Goal: Browse casually

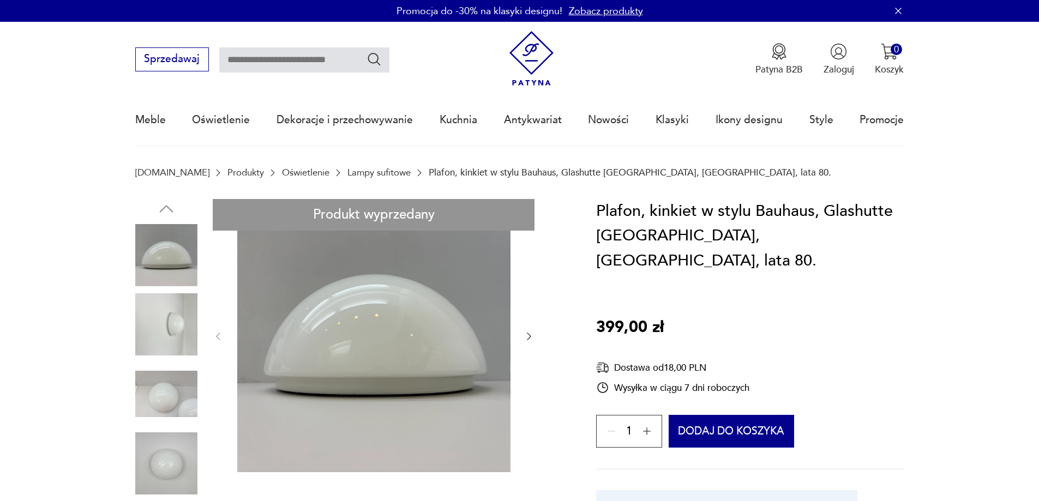
click at [166, 324] on img at bounding box center [166, 324] width 62 height 62
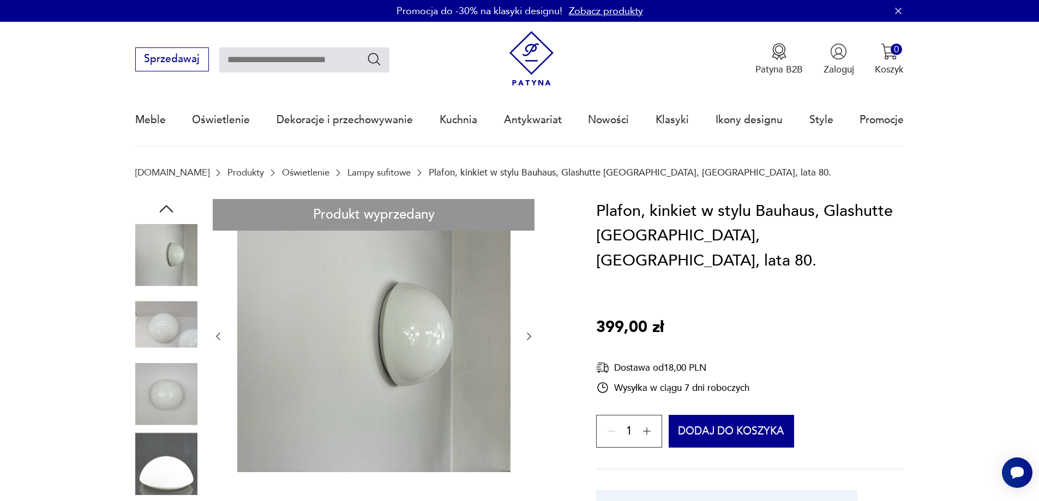
click at [166, 375] on img at bounding box center [166, 394] width 62 height 62
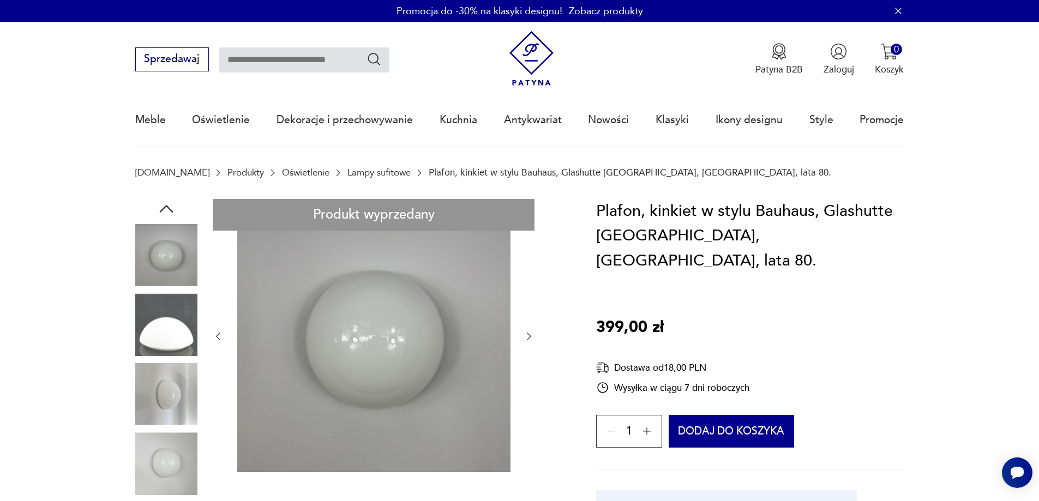
click at [165, 379] on img at bounding box center [166, 394] width 62 height 62
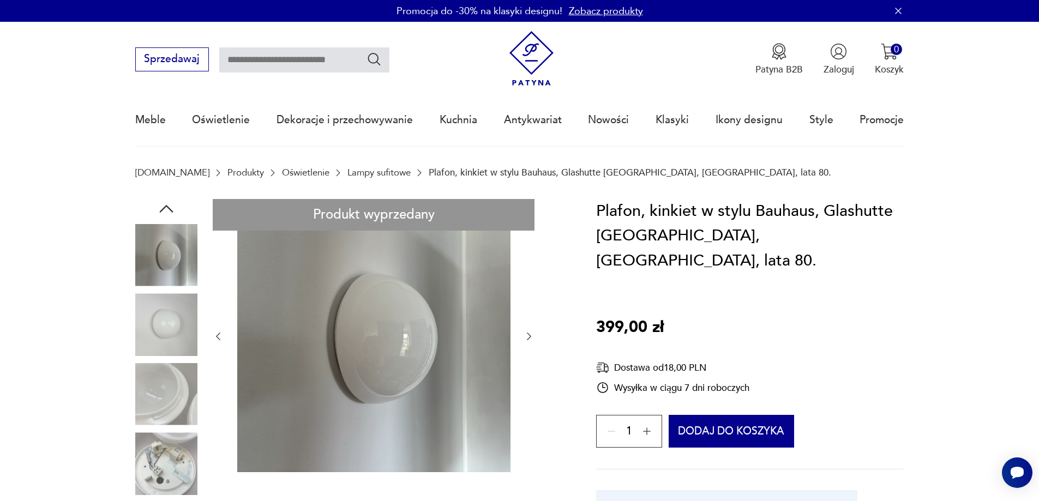
click at [166, 421] on img at bounding box center [166, 394] width 62 height 62
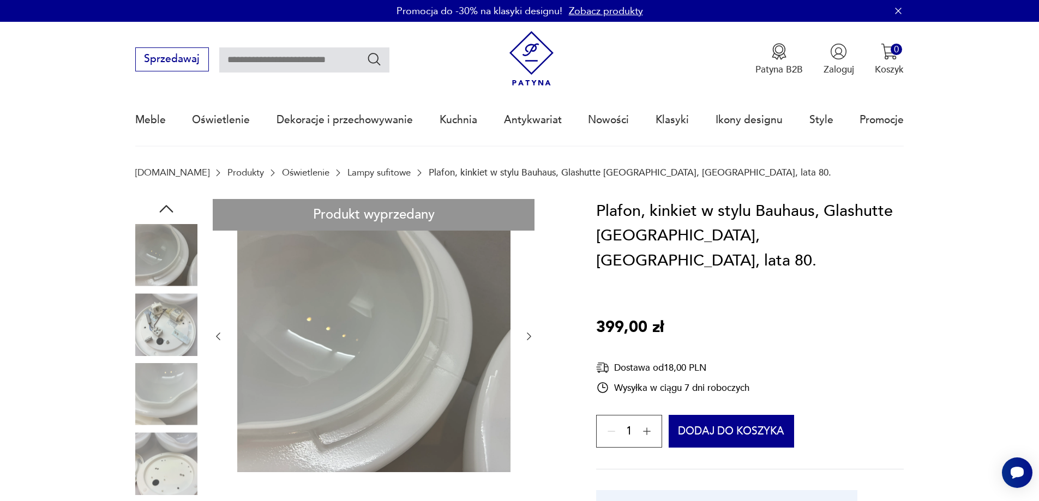
click at [167, 335] on img at bounding box center [166, 324] width 62 height 62
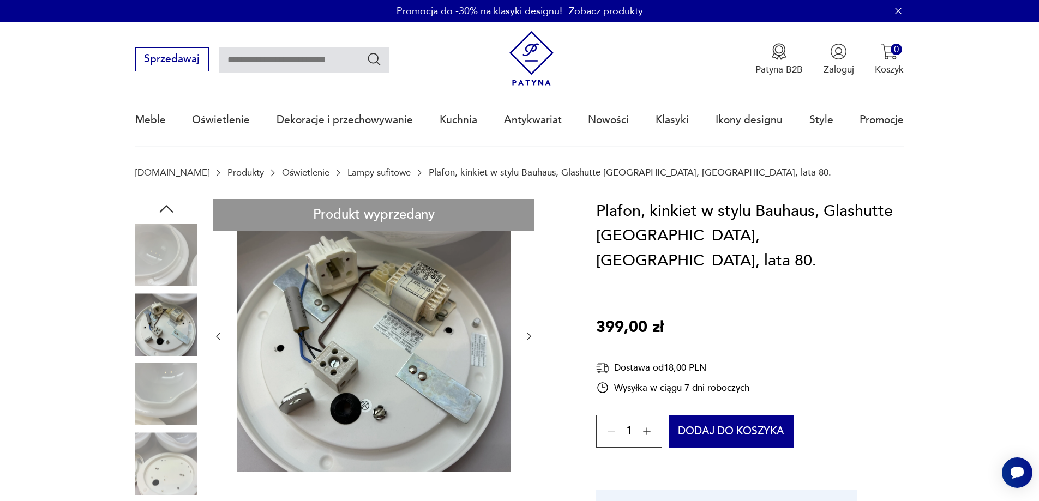
click at [160, 362] on div at bounding box center [166, 360] width 62 height 273
click at [165, 403] on img at bounding box center [166, 394] width 62 height 62
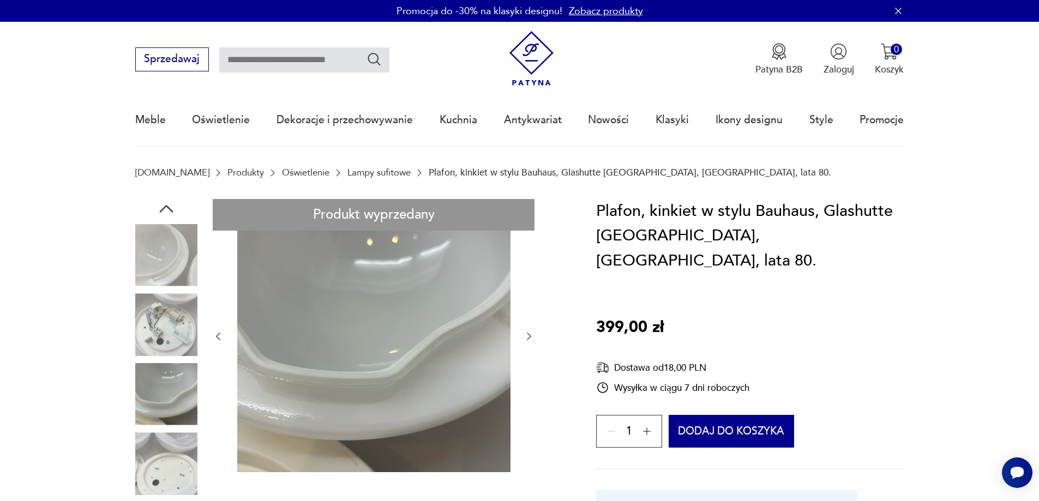
click at [166, 452] on img at bounding box center [166, 463] width 62 height 62
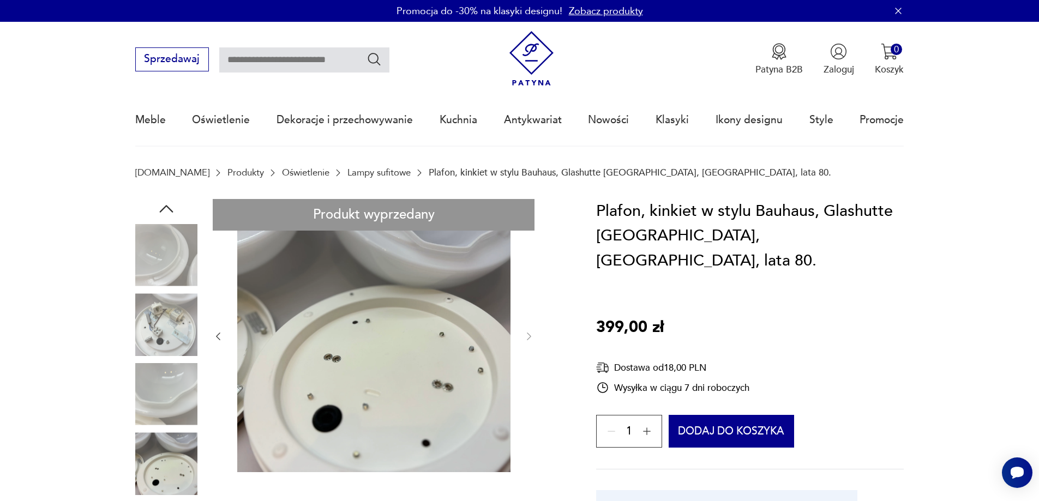
scroll to position [55, 0]
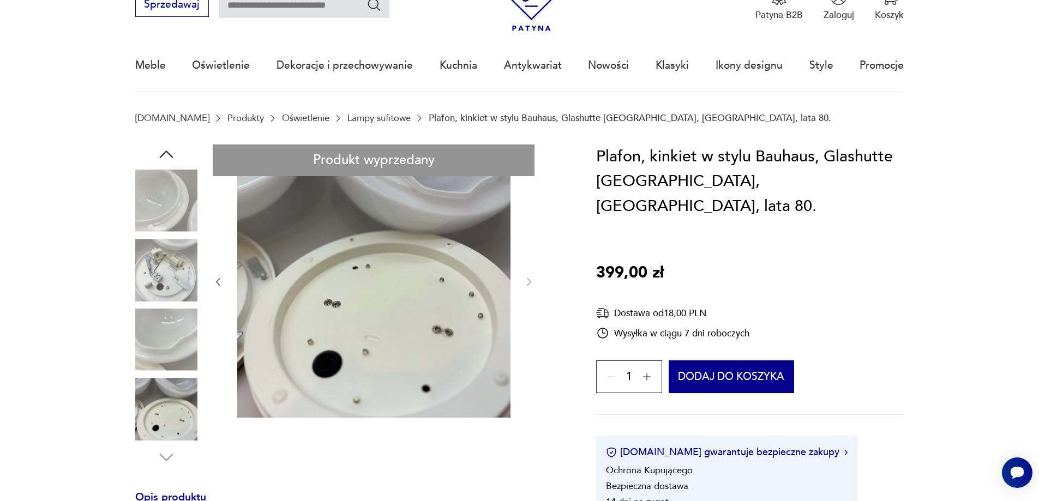
click at [180, 330] on img at bounding box center [166, 340] width 62 height 62
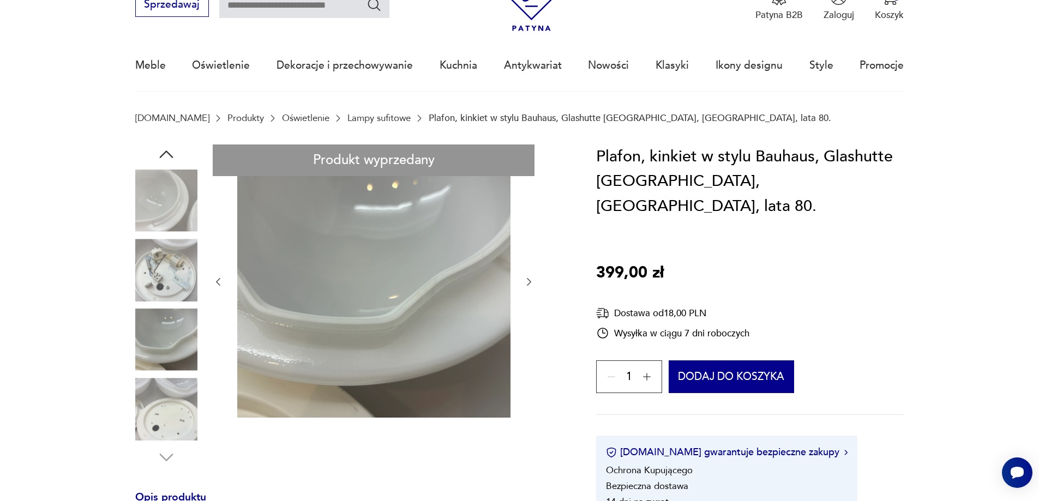
click at [176, 283] on img at bounding box center [166, 270] width 62 height 62
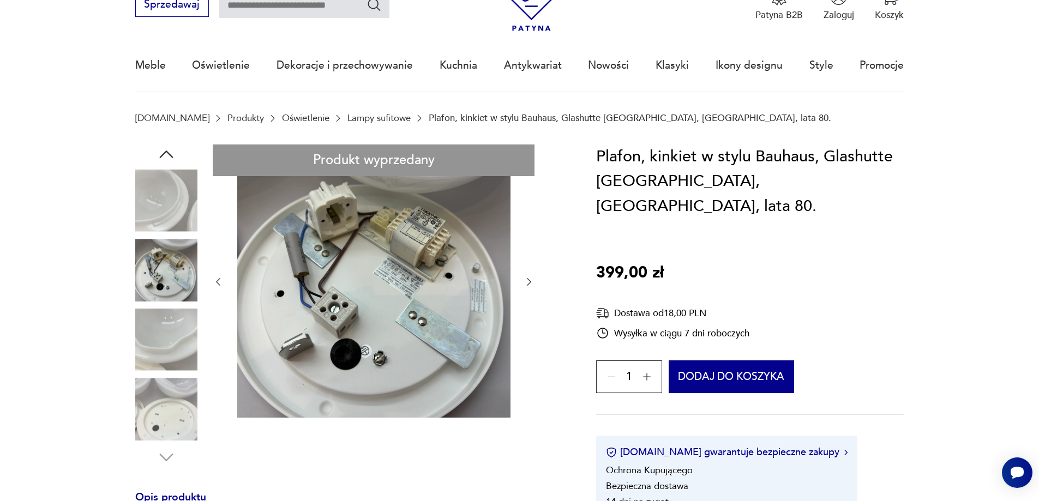
click at [182, 246] on img at bounding box center [166, 270] width 62 height 62
click at [174, 246] on img at bounding box center [166, 270] width 62 height 62
click at [165, 181] on img at bounding box center [166, 201] width 62 height 62
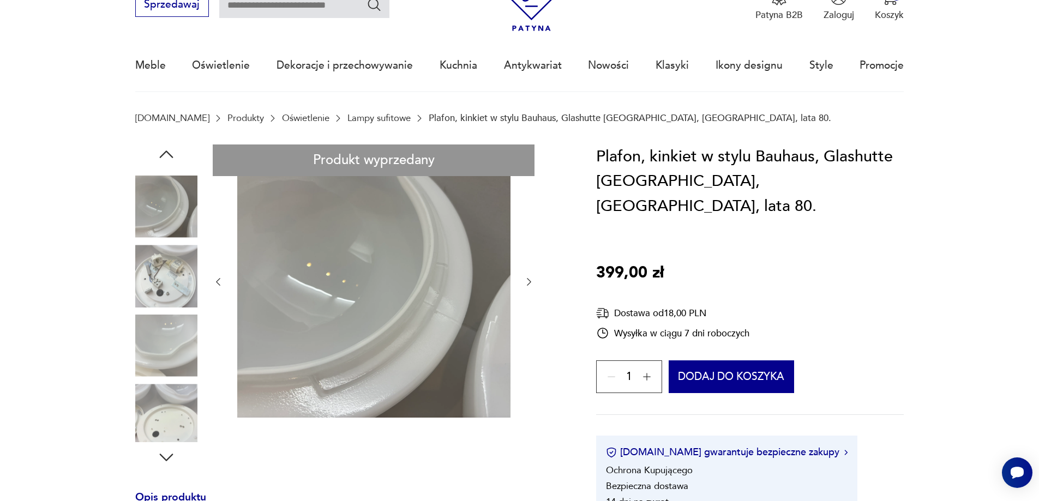
click at [157, 238] on img at bounding box center [166, 207] width 62 height 62
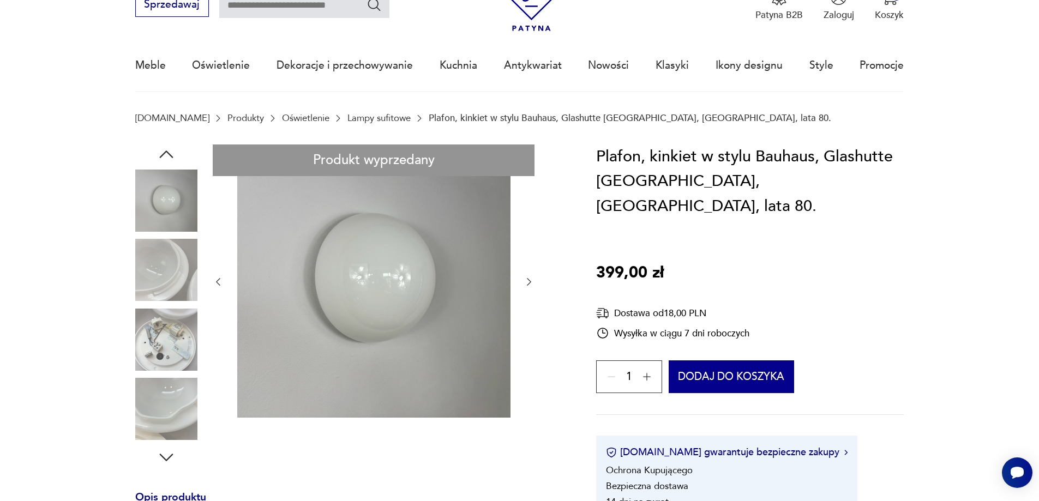
click at [156, 195] on img at bounding box center [166, 201] width 62 height 62
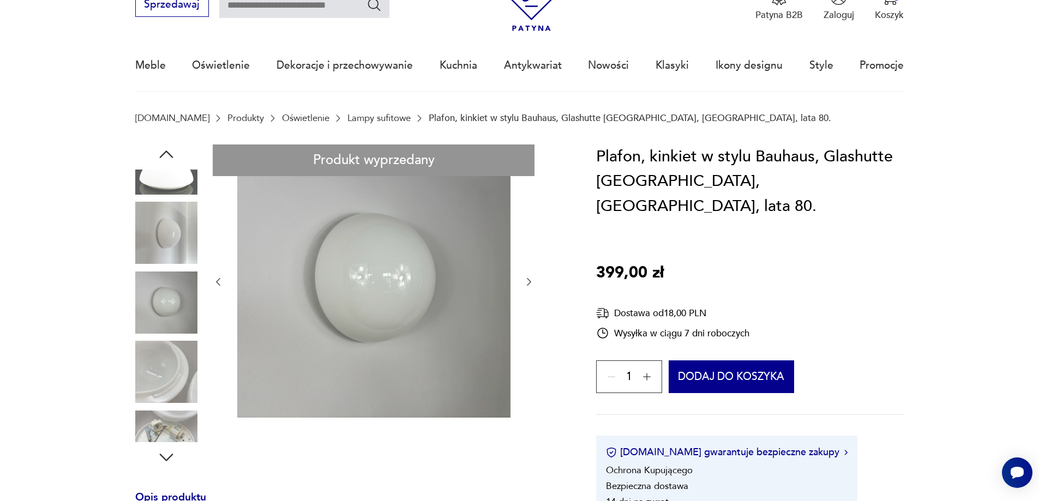
click at [154, 314] on img at bounding box center [166, 302] width 62 height 62
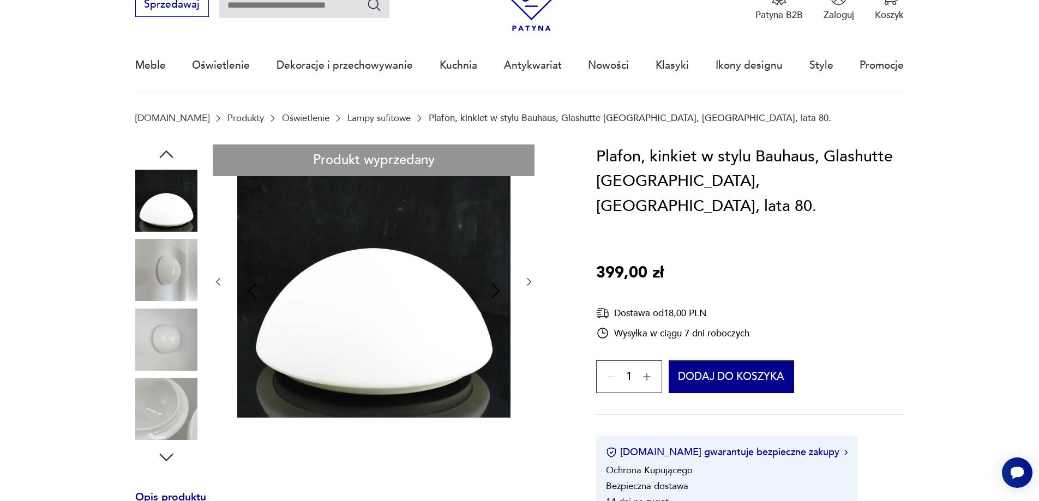
click at [148, 235] on div at bounding box center [166, 306] width 62 height 273
click at [148, 259] on img at bounding box center [166, 270] width 62 height 62
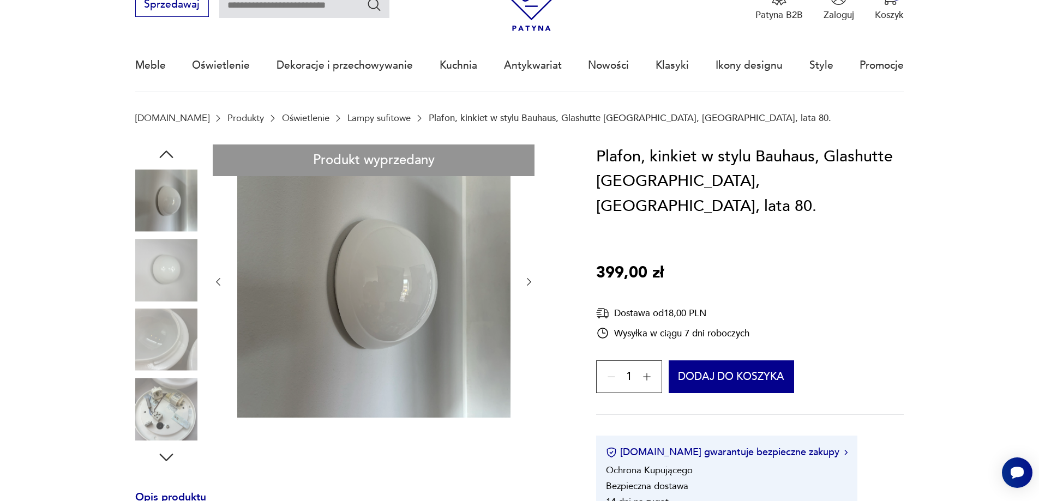
click at [165, 278] on img at bounding box center [166, 270] width 62 height 62
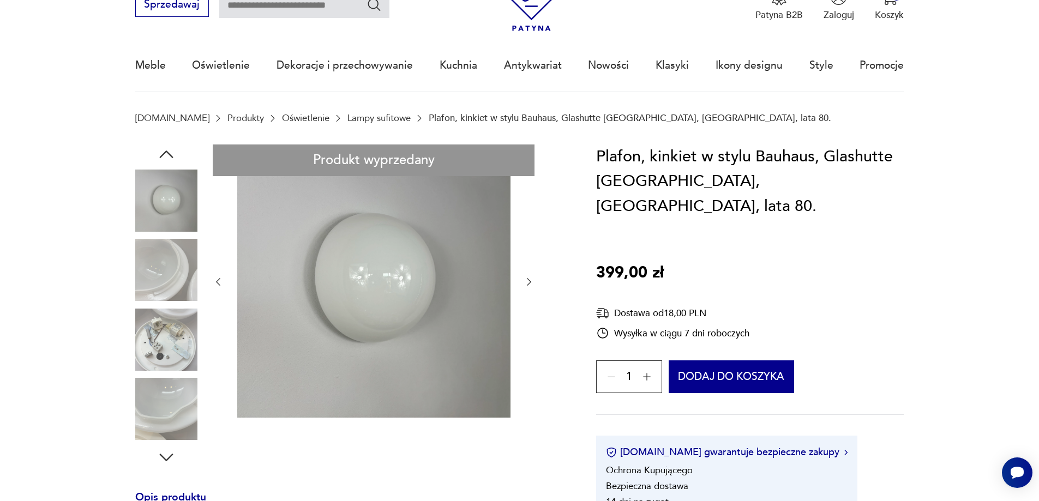
click at [360, 272] on img at bounding box center [373, 280] width 273 height 273
